Goal: Communication & Community: Answer question/provide support

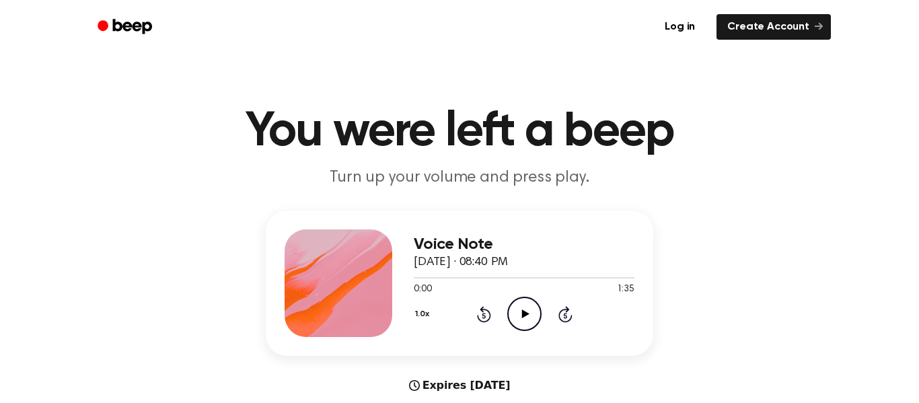
click at [525, 315] on icon at bounding box center [524, 314] width 7 height 9
drag, startPoint x: 464, startPoint y: 277, endPoint x: 408, endPoint y: 281, distance: 56.6
click at [408, 281] on div "Voice Note [DATE] · 08:40 PM 0:24 1:35 Your browser does not support the [objec…" at bounding box center [460, 283] width 388 height 145
click at [426, 279] on div at bounding box center [524, 277] width 221 height 11
click at [547, 299] on div "1.0x Rewind 5 seconds Play Audio Skip 5 seconds" at bounding box center [524, 314] width 221 height 34
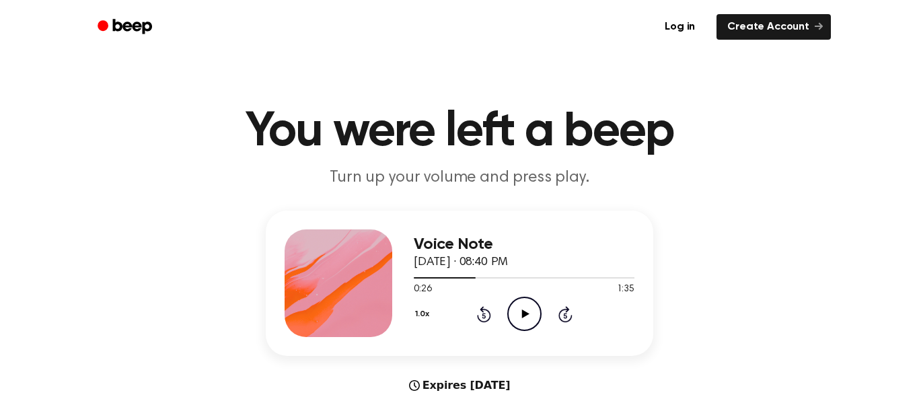
click at [547, 299] on div "1.0x Rewind 5 seconds Play Audio Skip 5 seconds" at bounding box center [524, 314] width 221 height 34
click at [437, 277] on div at bounding box center [524, 277] width 221 height 1
click at [519, 311] on icon "Play Audio" at bounding box center [524, 314] width 34 height 34
click at [480, 308] on icon at bounding box center [484, 314] width 14 height 16
click at [480, 307] on icon "Rewind 5 seconds" at bounding box center [483, 313] width 15 height 17
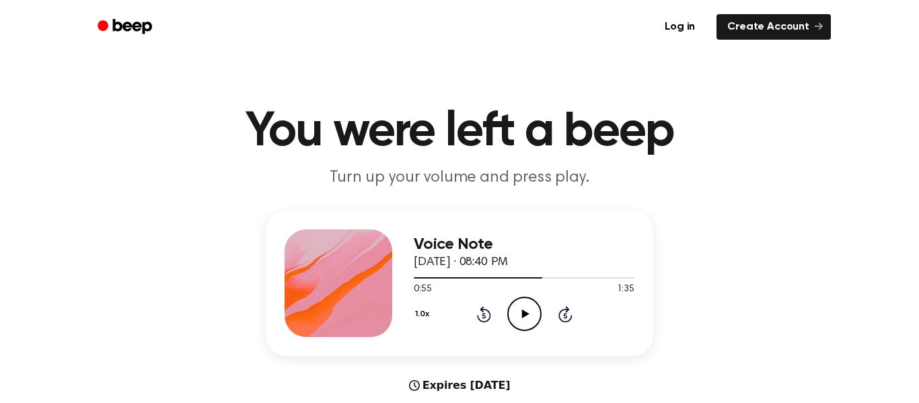
click at [480, 315] on icon "Rewind 5 seconds" at bounding box center [483, 313] width 15 height 17
click at [480, 312] on icon "Rewind 5 seconds" at bounding box center [483, 313] width 15 height 17
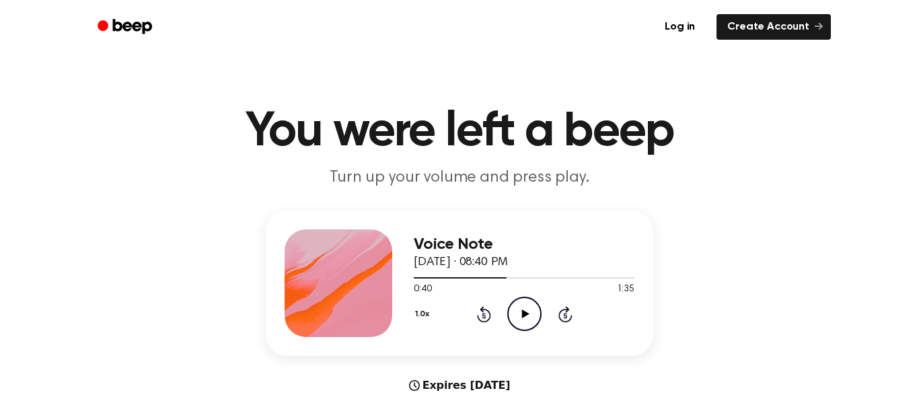
click at [490, 317] on icon at bounding box center [484, 314] width 14 height 16
click at [529, 312] on icon "Play Audio" at bounding box center [524, 314] width 34 height 34
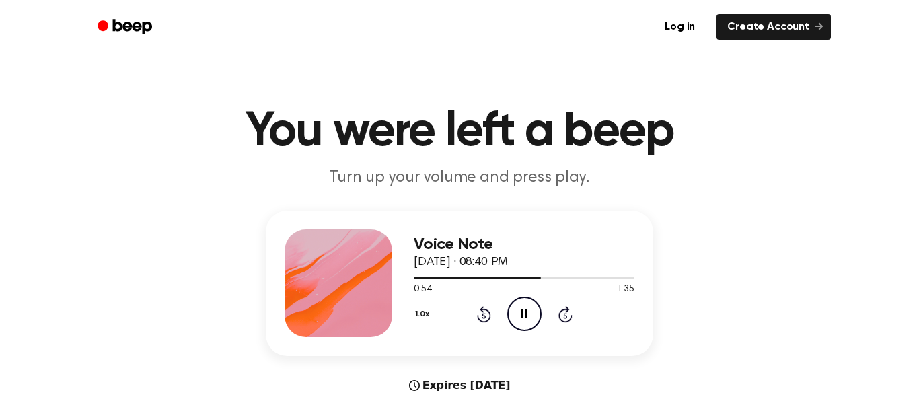
click at [487, 314] on icon "Rewind 5 seconds" at bounding box center [483, 313] width 15 height 17
click at [481, 308] on icon at bounding box center [484, 314] width 14 height 16
click at [525, 279] on div at bounding box center [524, 277] width 221 height 1
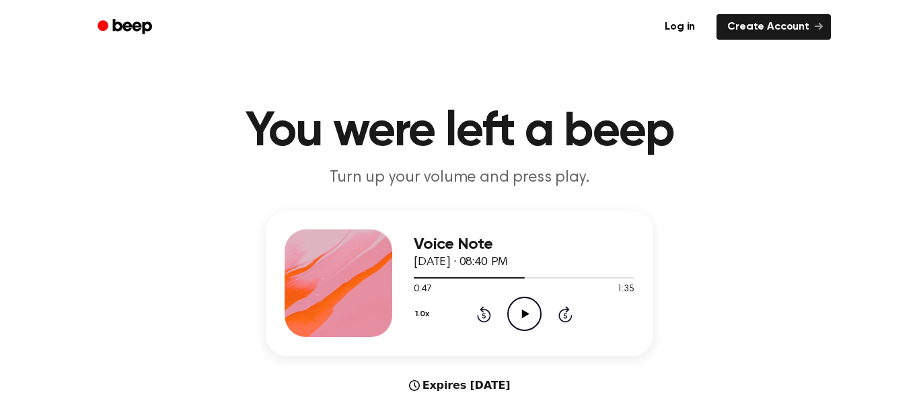
click at [521, 303] on icon "Play Audio" at bounding box center [524, 314] width 34 height 34
click at [563, 312] on icon "Skip 5 seconds" at bounding box center [565, 313] width 15 height 17
click at [521, 311] on icon "Pause Audio" at bounding box center [524, 314] width 34 height 34
click at [527, 279] on div at bounding box center [524, 277] width 221 height 11
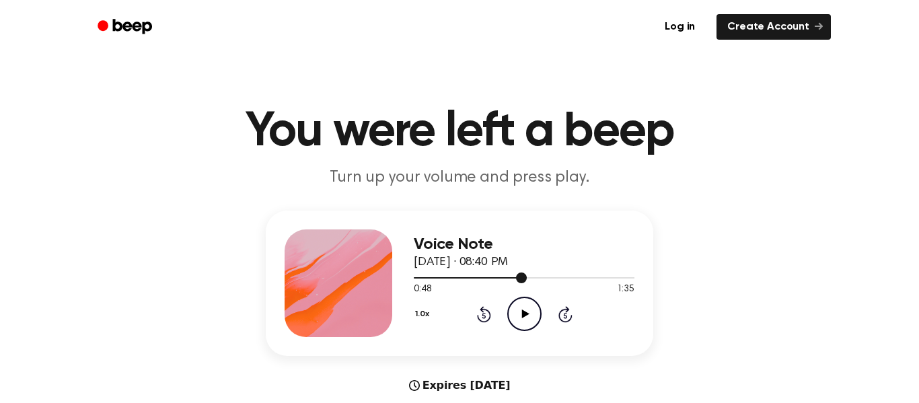
click at [546, 280] on div at bounding box center [524, 277] width 221 height 11
click at [525, 308] on icon "Play Audio" at bounding box center [524, 314] width 34 height 34
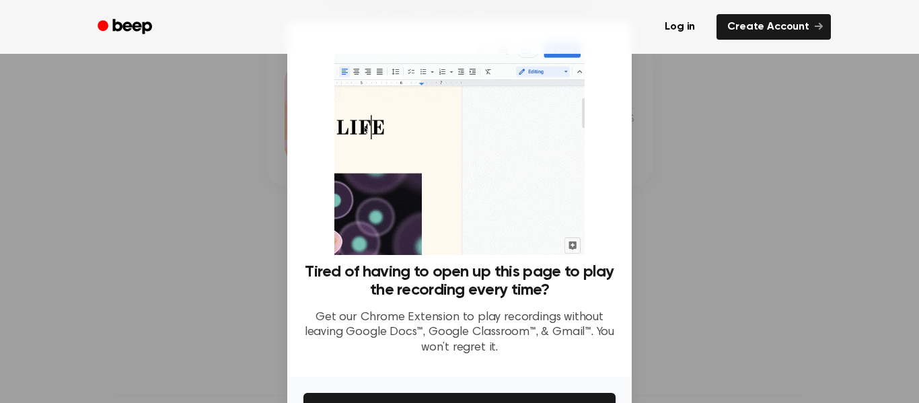
scroll to position [87, 0]
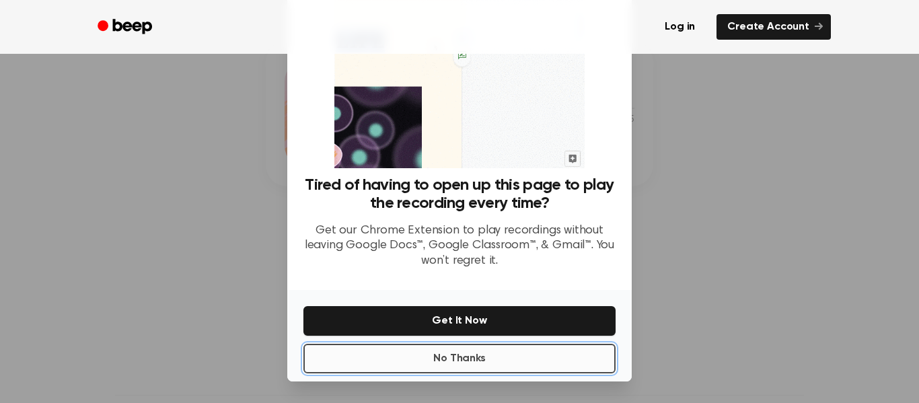
click at [512, 357] on button "No Thanks" at bounding box center [459, 359] width 312 height 30
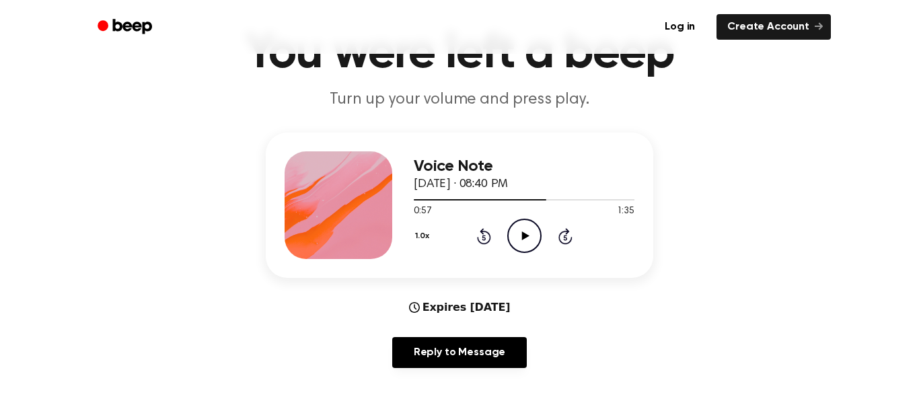
scroll to position [95, 0]
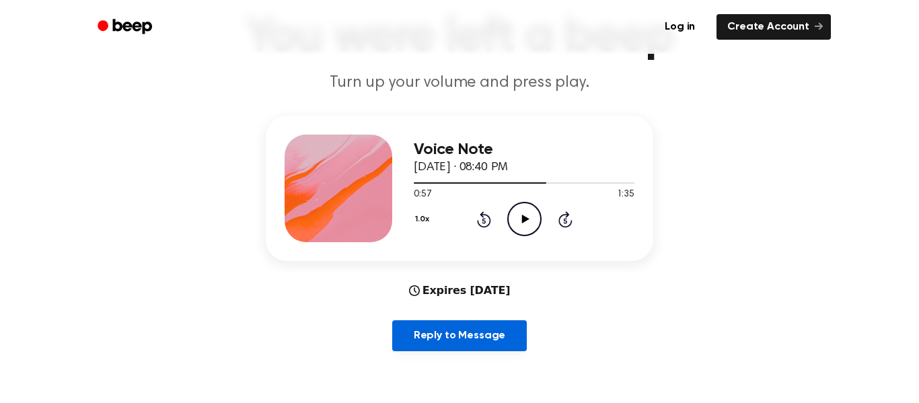
click at [499, 331] on link "Reply to Message" at bounding box center [459, 335] width 135 height 31
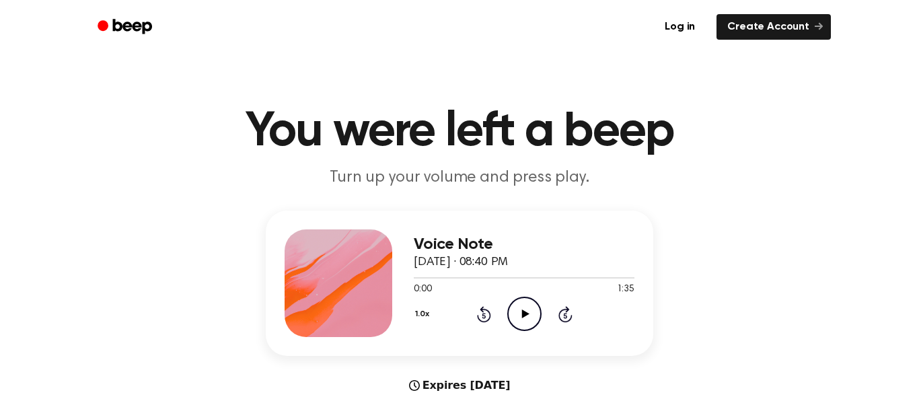
click at [525, 277] on div at bounding box center [524, 277] width 221 height 11
click at [521, 311] on icon "Play Audio" at bounding box center [524, 314] width 34 height 34
click at [535, 280] on div at bounding box center [524, 277] width 221 height 11
